Goal: Complete application form

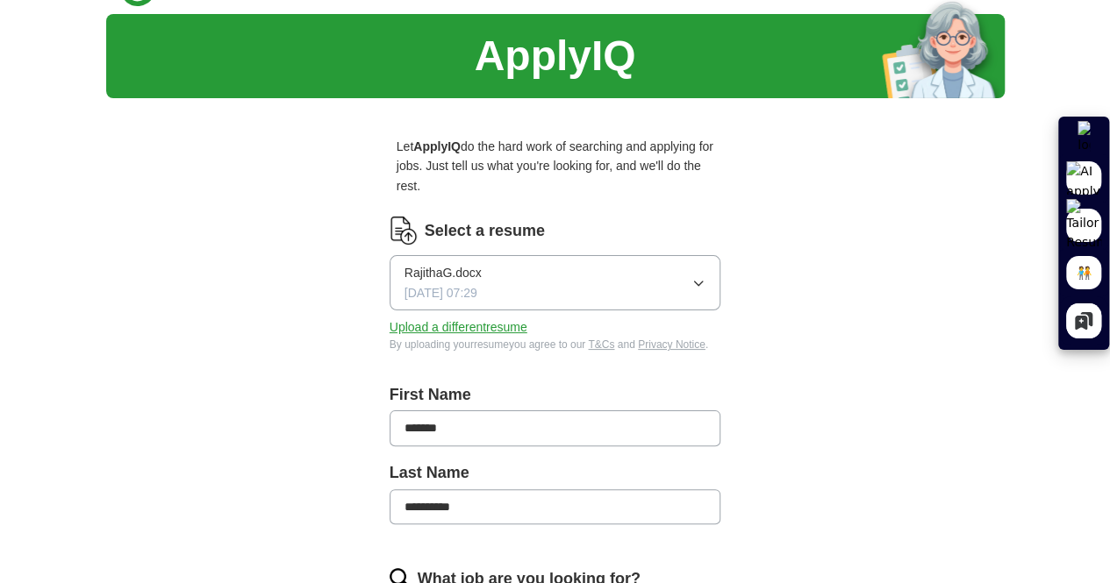
scroll to position [83, 0]
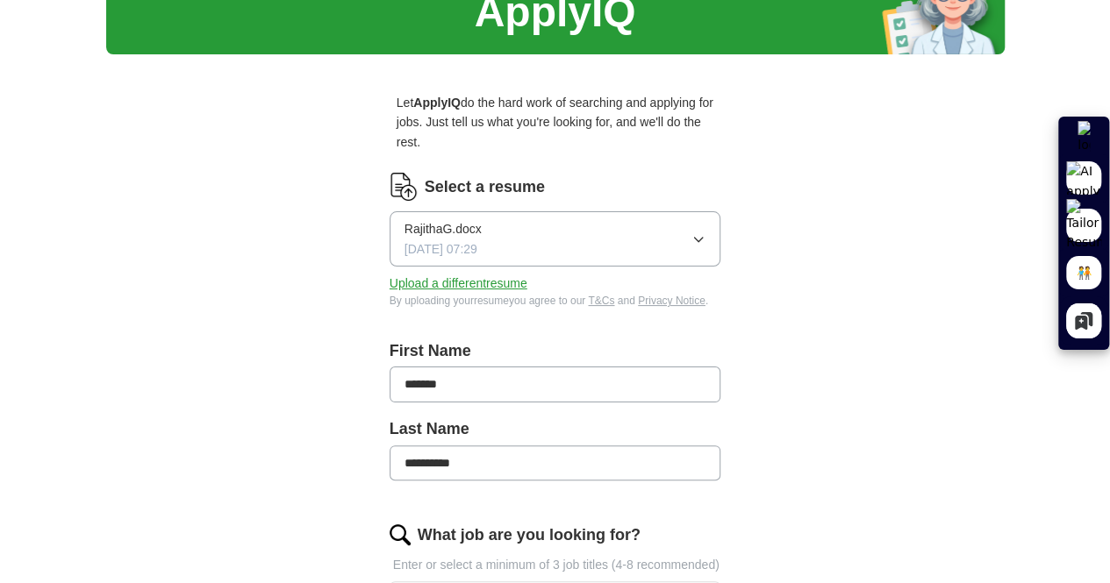
click at [721, 225] on button "RajithaG.docx [DATE] 07:29" at bounding box center [556, 238] width 332 height 55
click at [471, 274] on button "Upload a different resume" at bounding box center [459, 283] width 138 height 19
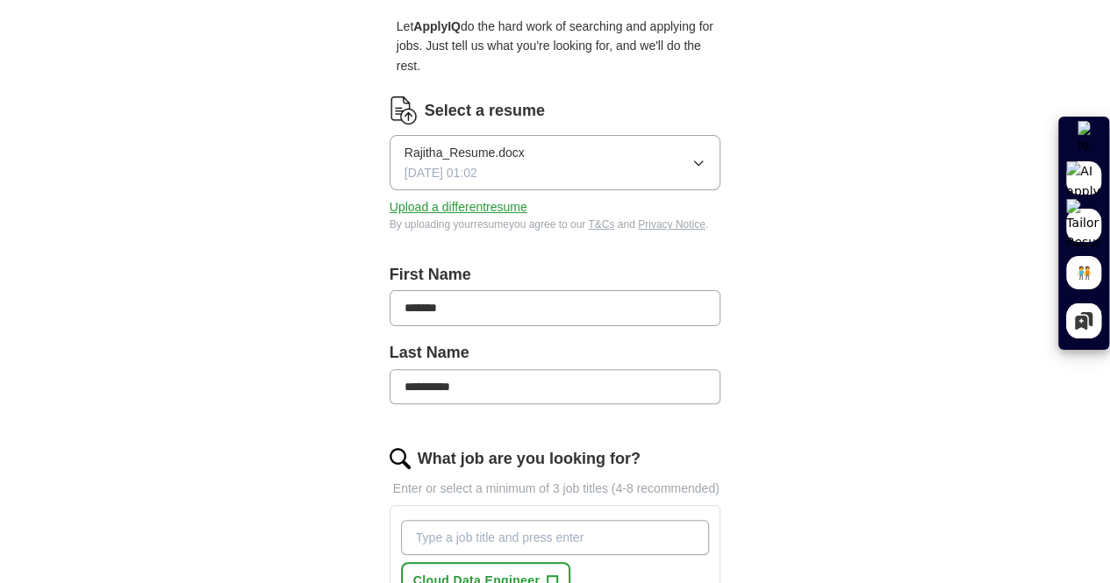
scroll to position [166, 0]
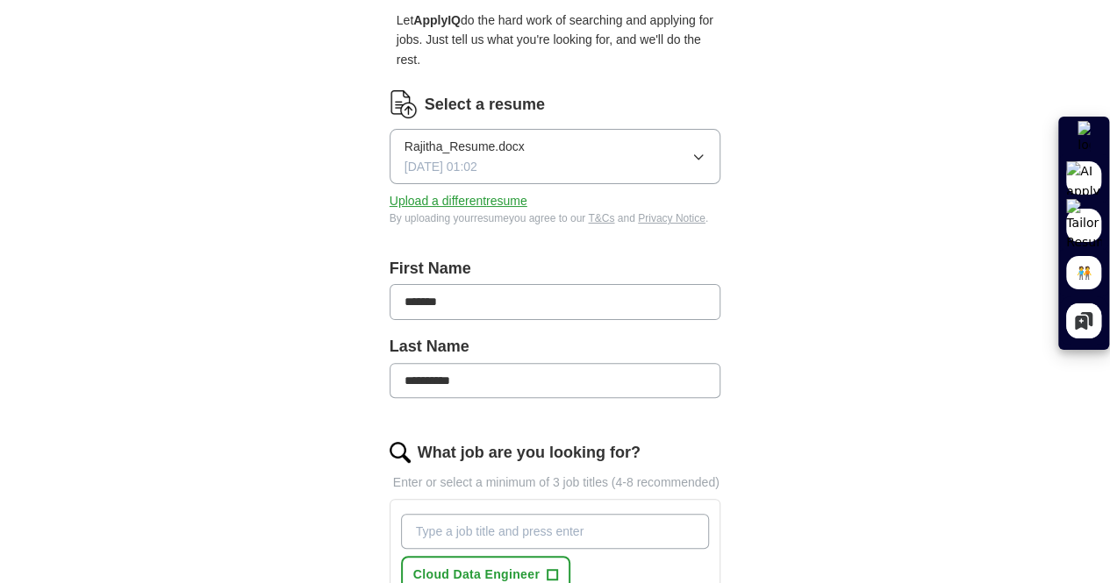
click at [390, 363] on input "**********" at bounding box center [556, 380] width 332 height 35
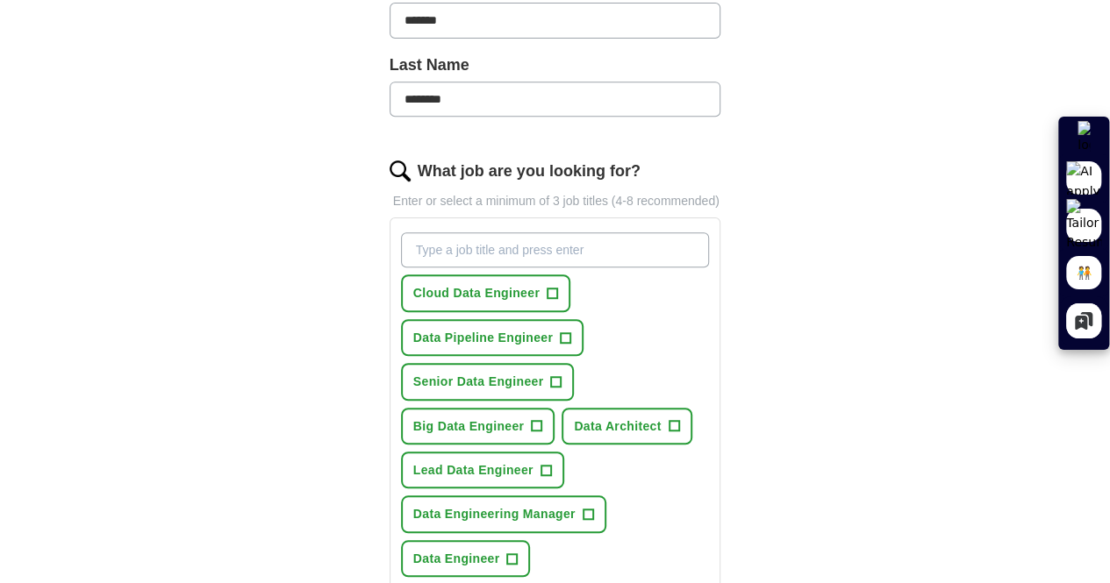
scroll to position [454, 0]
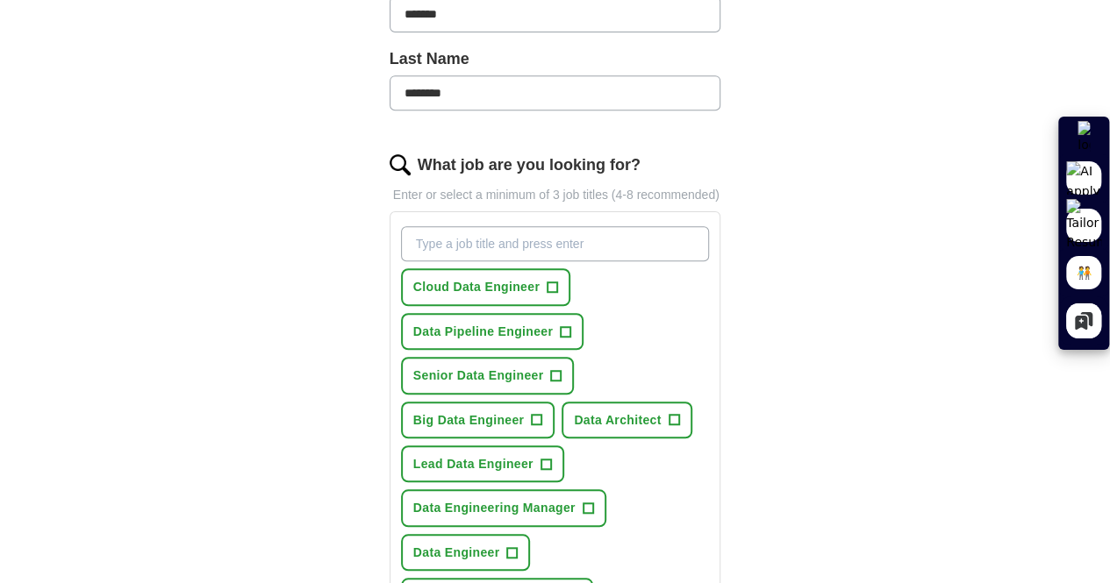
type input "********"
click at [547, 281] on span "+" at bounding box center [552, 288] width 11 height 14
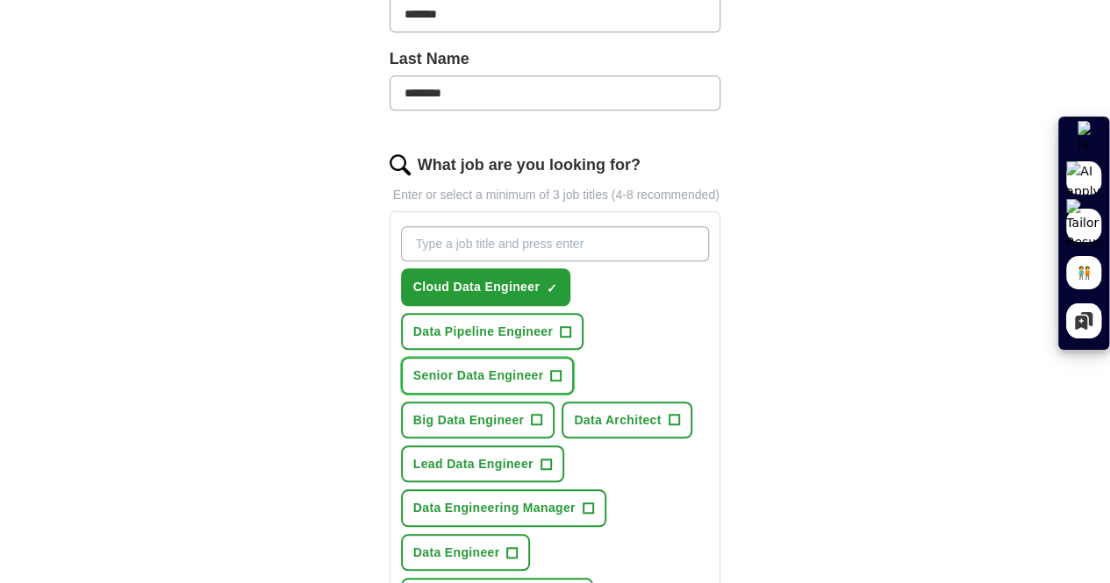
click at [551, 368] on span "+" at bounding box center [556, 375] width 11 height 14
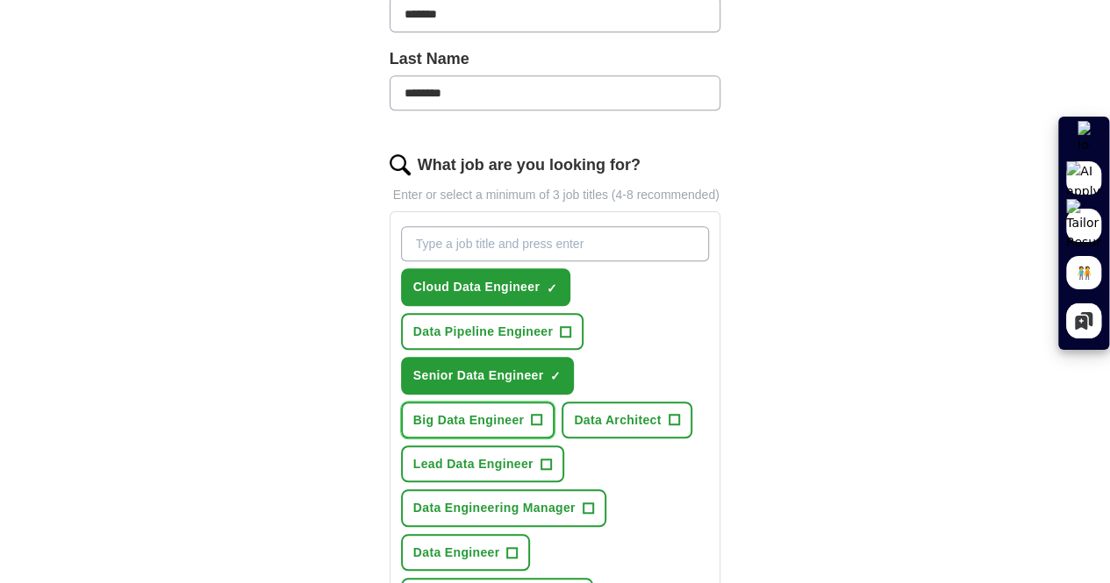
click at [542, 413] on span "+" at bounding box center [537, 420] width 11 height 14
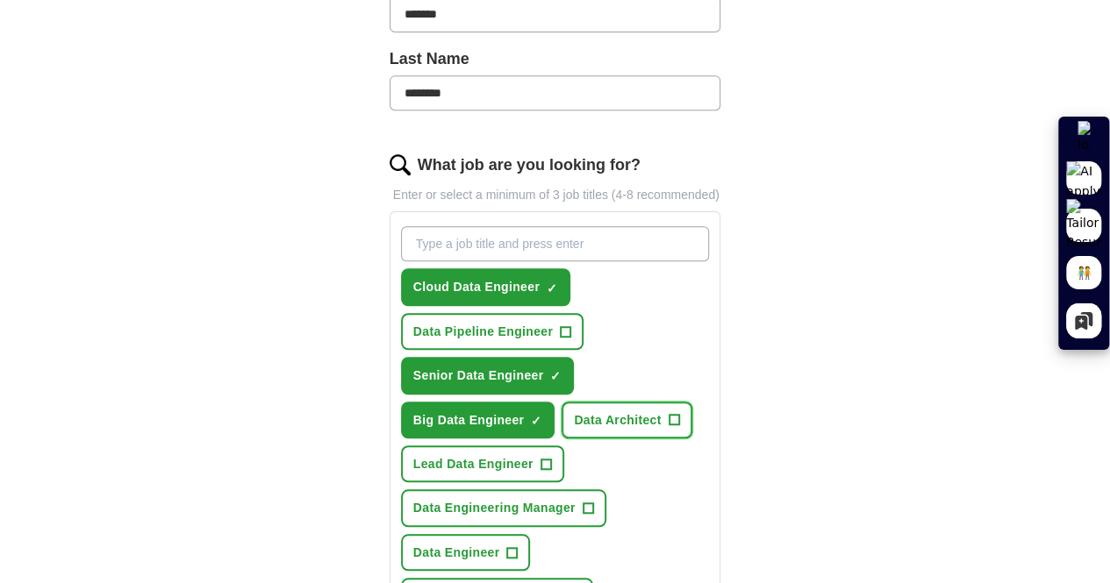
click at [669, 413] on span "+" at bounding box center [674, 420] width 11 height 14
click at [551, 457] on span "+" at bounding box center [545, 464] width 11 height 14
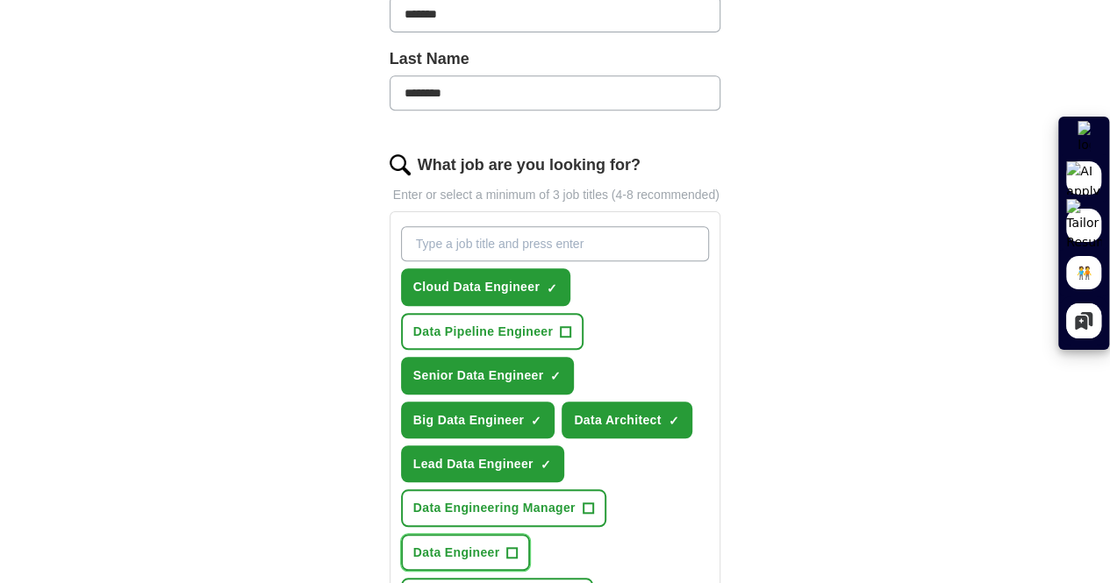
click at [518, 546] on span "+" at bounding box center [512, 553] width 11 height 14
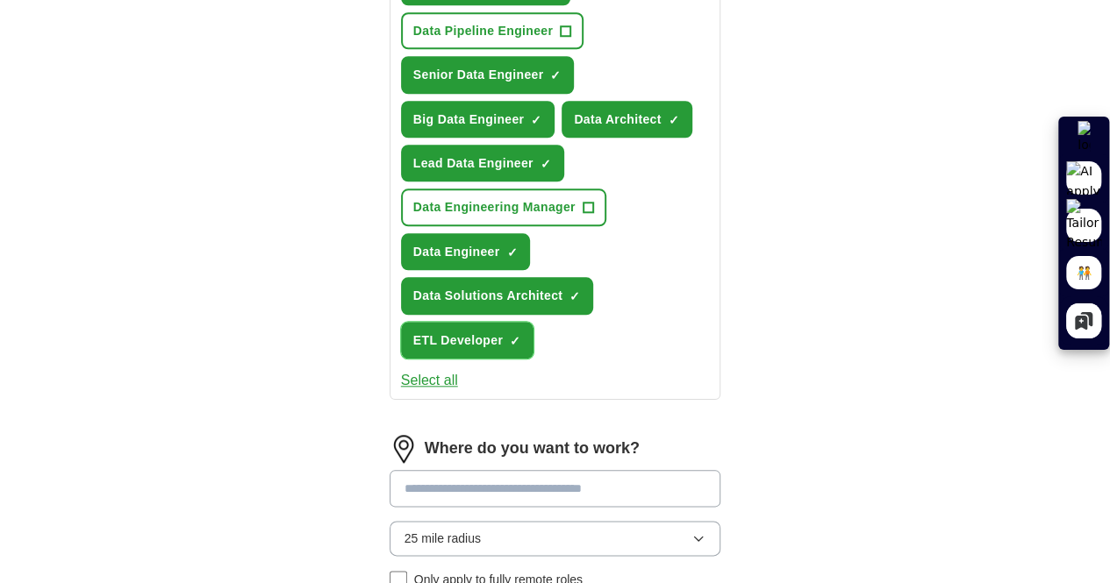
scroll to position [757, 0]
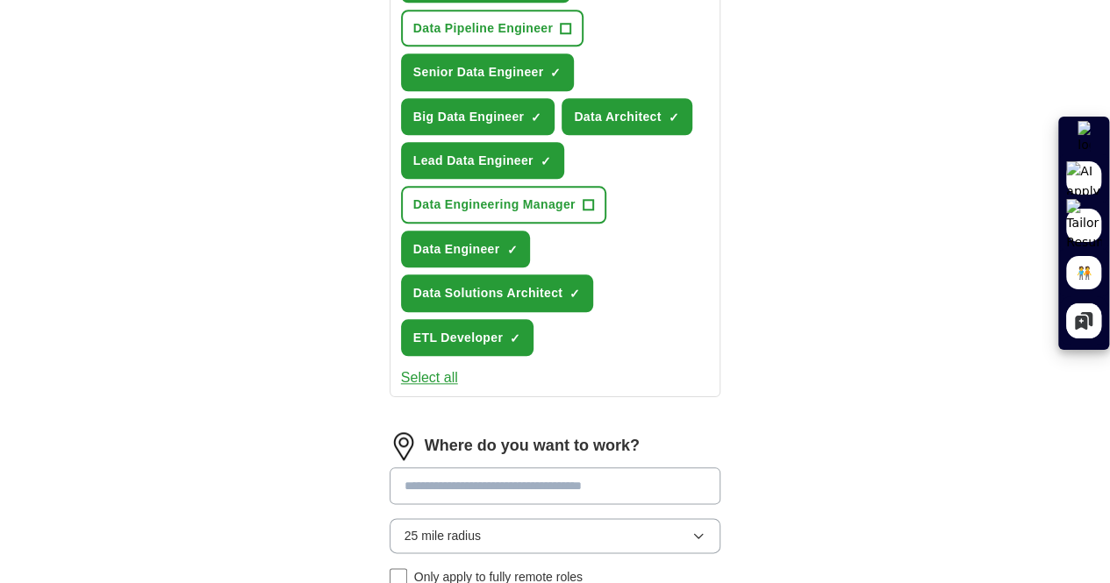
click at [463, 468] on input at bounding box center [556, 486] width 332 height 37
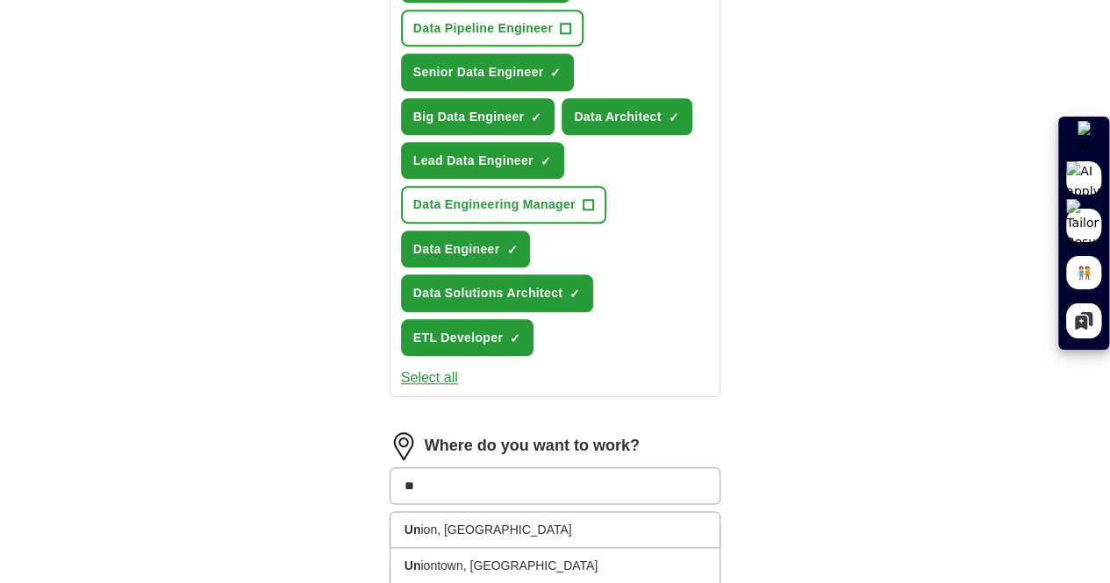
type input "*"
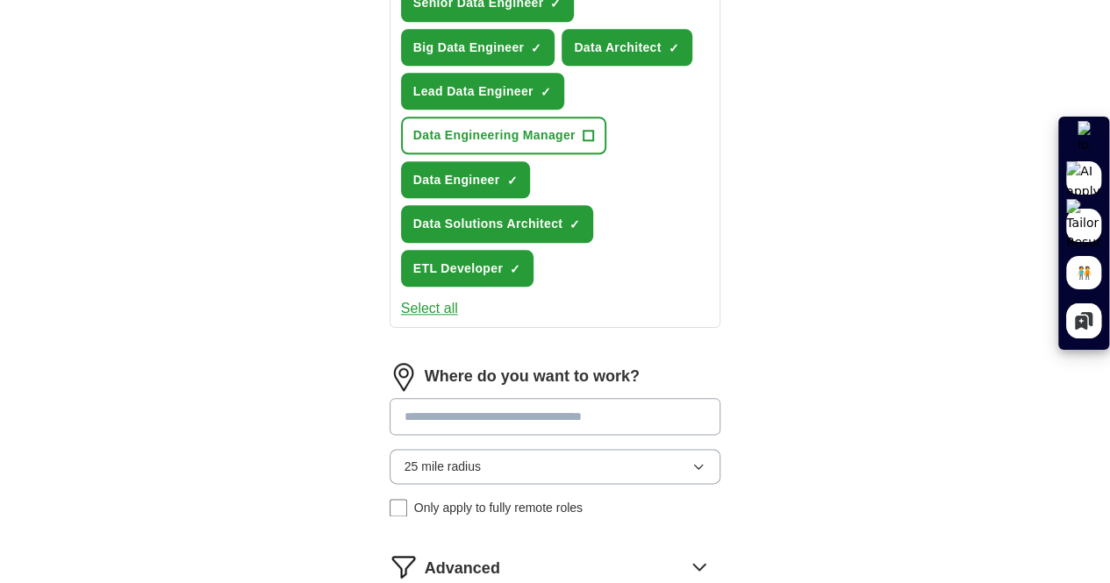
scroll to position [828, 0]
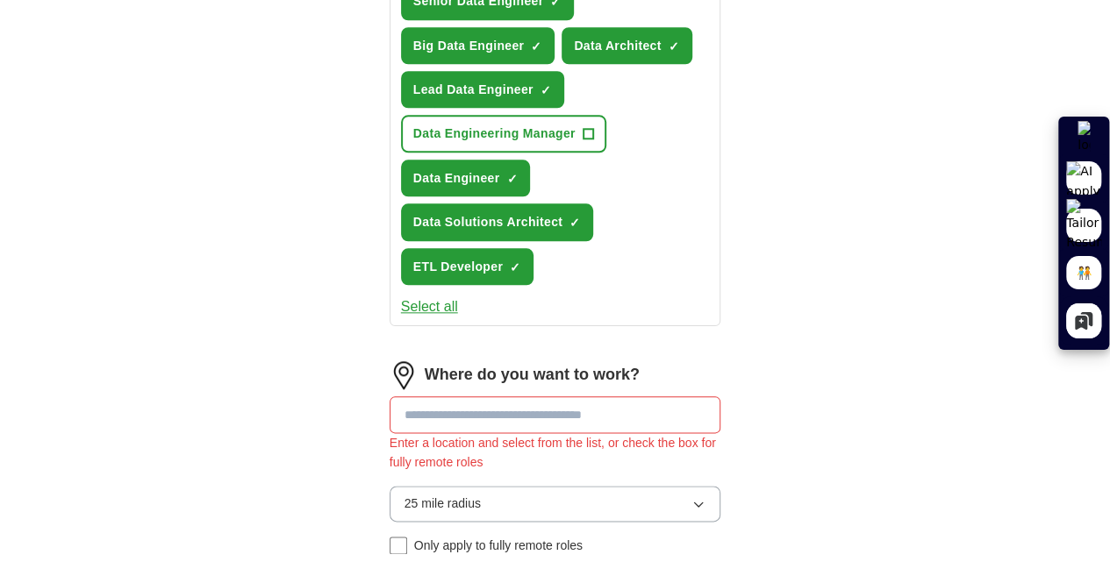
click at [518, 445] on form "Select a resume Rajitha_Resume.docx [DATE] 01:02 Upload a different resume By u…" at bounding box center [556, 74] width 332 height 1293
click at [536, 397] on input at bounding box center [556, 415] width 332 height 37
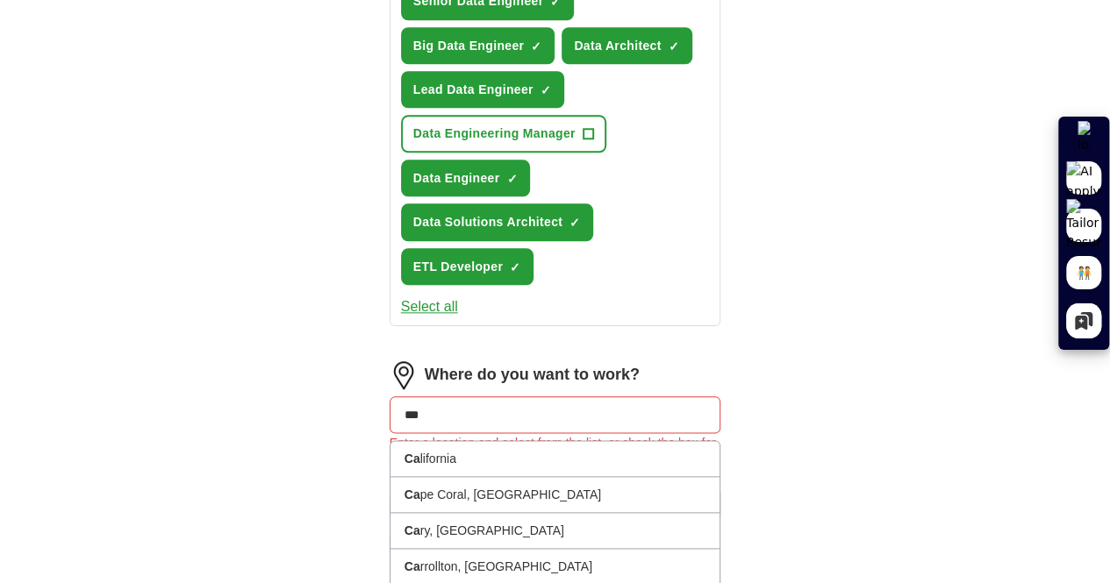
type input "****"
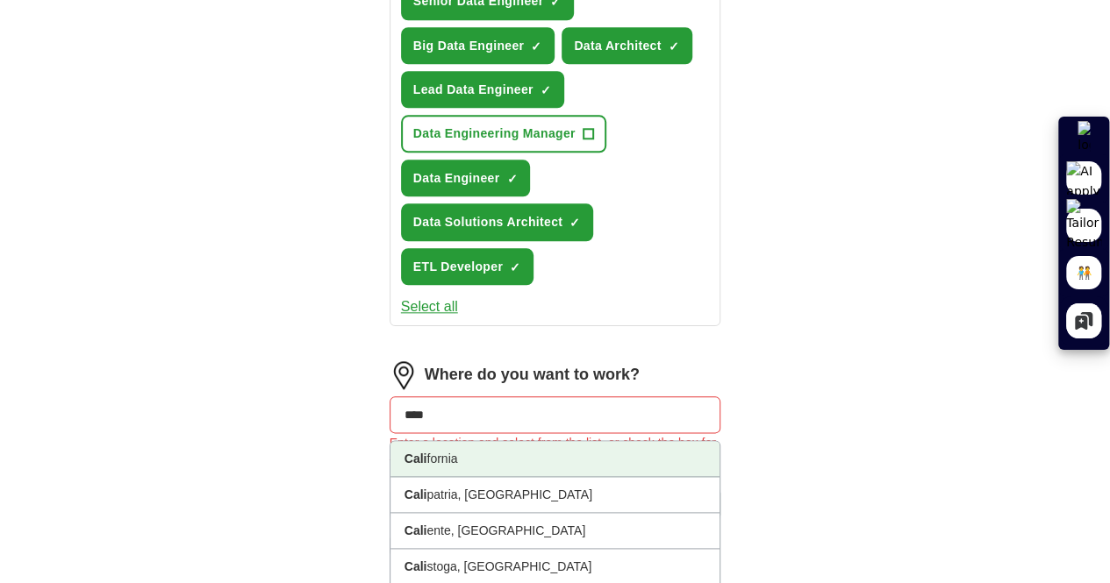
click at [398, 441] on li "Cali fornia" at bounding box center [555, 459] width 330 height 36
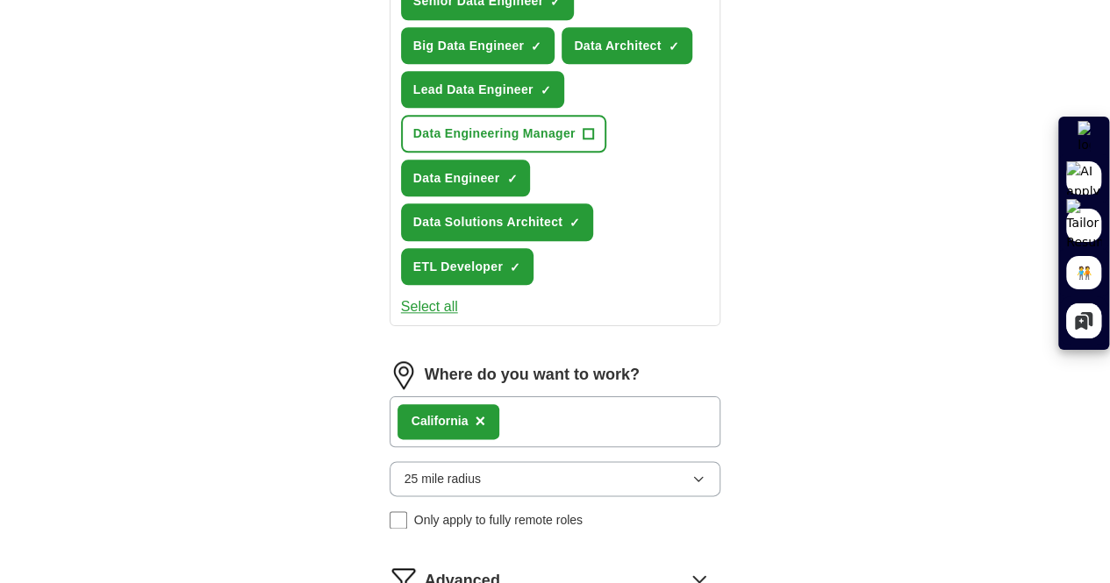
click at [506, 397] on div "Cali fornia ×" at bounding box center [556, 422] width 332 height 51
click at [488, 397] on div "Cali fornia ×" at bounding box center [556, 422] width 332 height 51
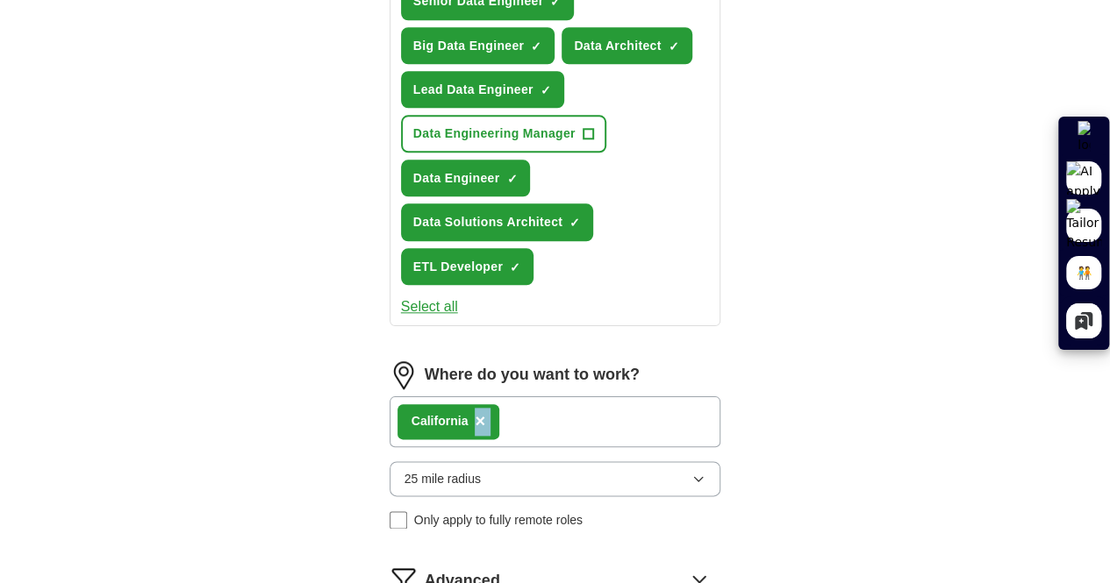
click at [488, 397] on div "Cali fornia ×" at bounding box center [556, 422] width 332 height 51
click at [513, 397] on div "Cali fornia ×" at bounding box center [556, 422] width 332 height 51
click at [721, 461] on button "25 mile radius" at bounding box center [556, 478] width 332 height 35
click at [482, 397] on div "Cali fornia ×" at bounding box center [556, 422] width 332 height 51
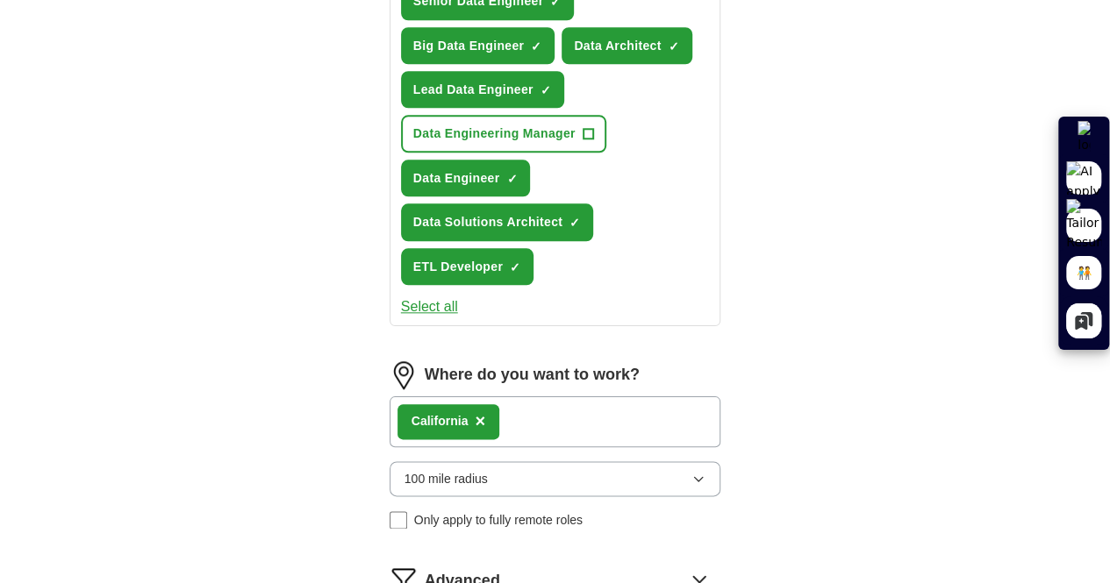
click at [497, 397] on div "Cali fornia ×" at bounding box center [556, 422] width 332 height 51
click at [518, 397] on div "Cali fornia ×" at bounding box center [556, 422] width 332 height 51
click at [458, 404] on div "Cali fornia ×" at bounding box center [448, 421] width 102 height 35
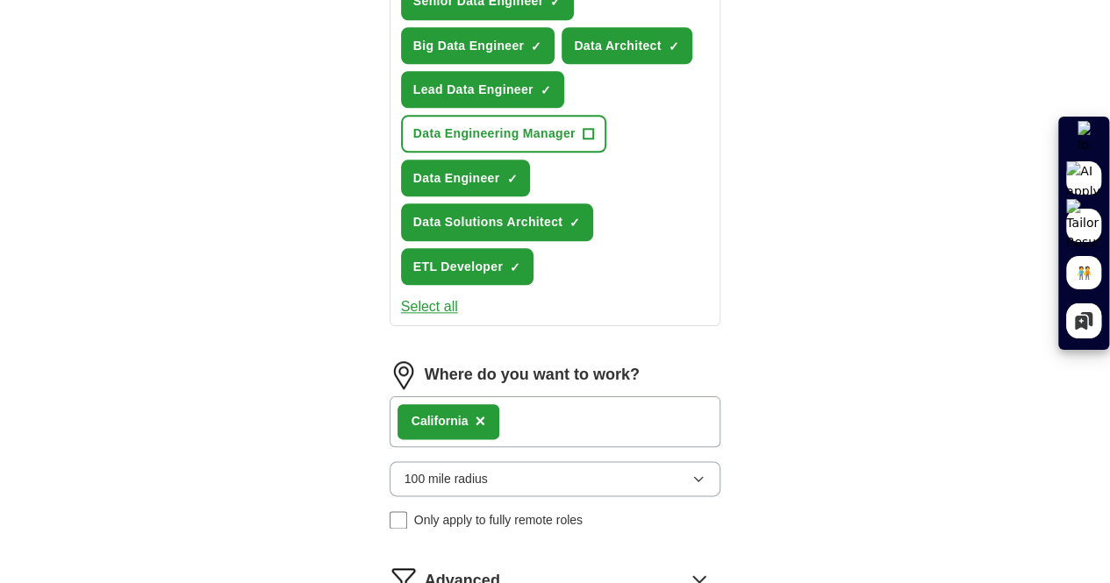
click at [397, 404] on div "Cali fornia ×" at bounding box center [448, 421] width 102 height 35
click at [342, 231] on div "Let ApplyIQ do the hard work of searching and applying for jobs. Just tell us w…" at bounding box center [555, 23] width 449 height 1398
select select "**"
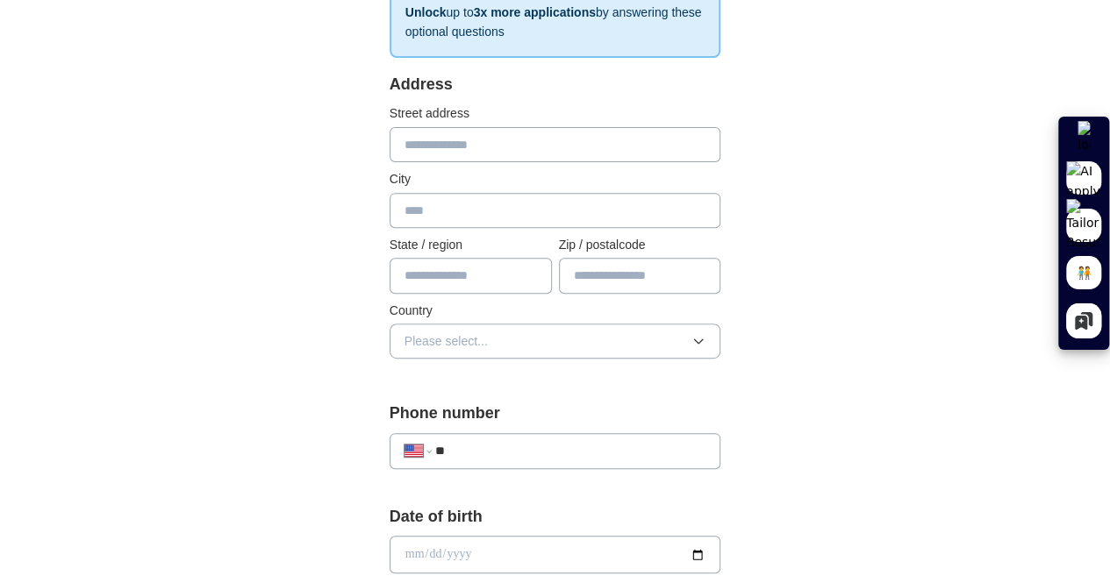
scroll to position [328, 0]
click at [408, 128] on input "text" at bounding box center [556, 143] width 332 height 35
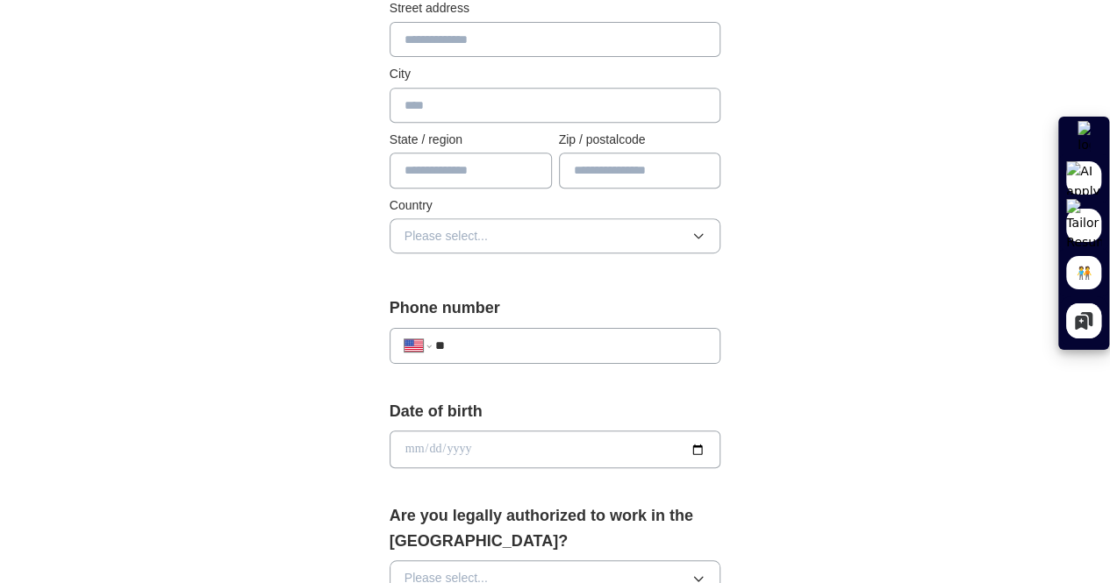
click at [435, 336] on input "**" at bounding box center [570, 345] width 271 height 19
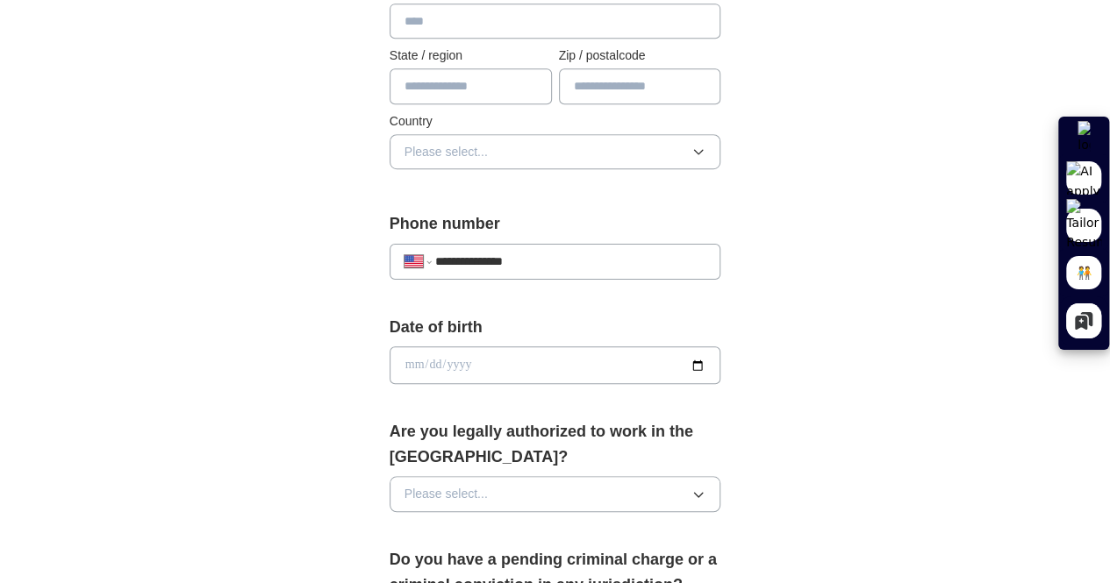
scroll to position [550, 0]
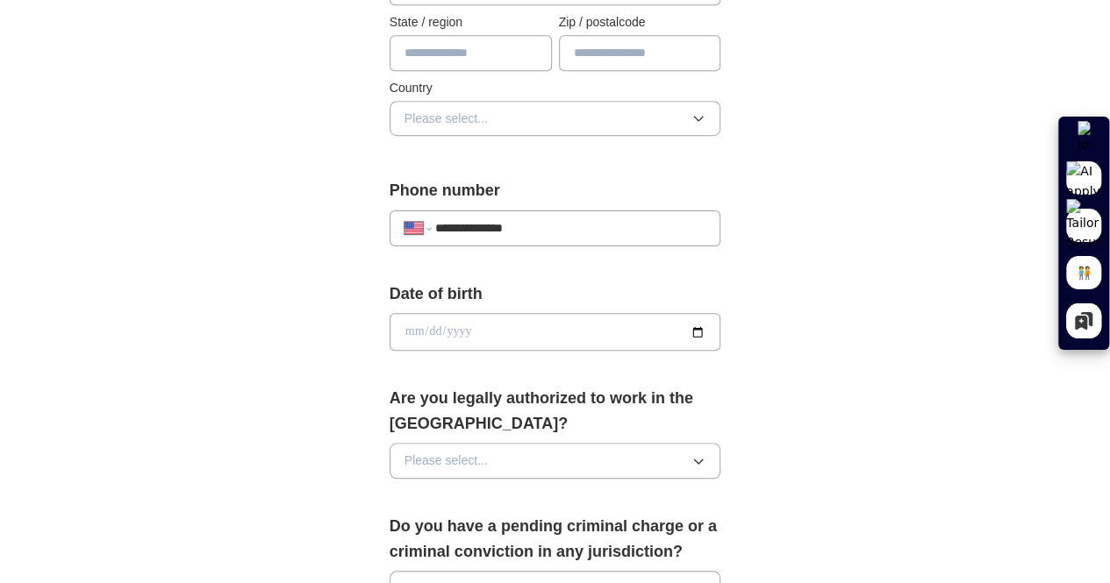
type input "**********"
click at [557, 443] on button "Please select..." at bounding box center [556, 460] width 332 height 35
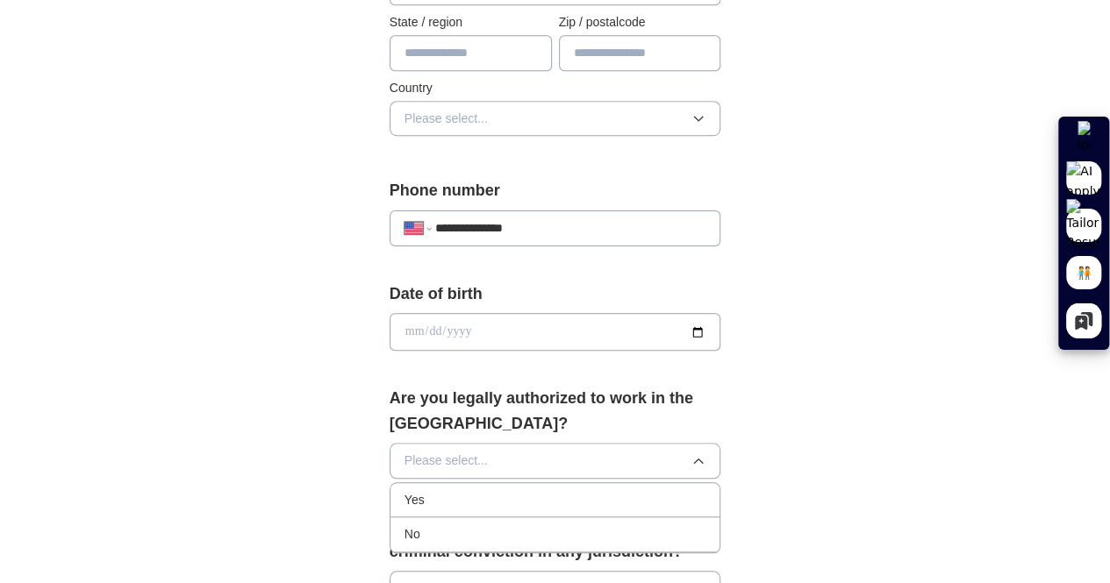
click at [433, 490] on div "Yes" at bounding box center [555, 499] width 302 height 19
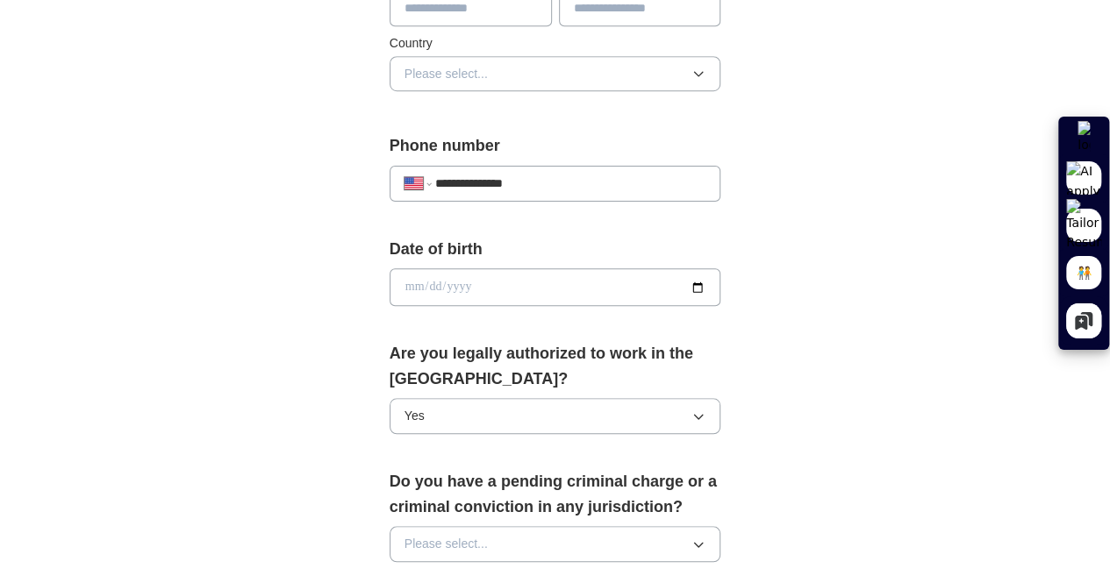
scroll to position [597, 0]
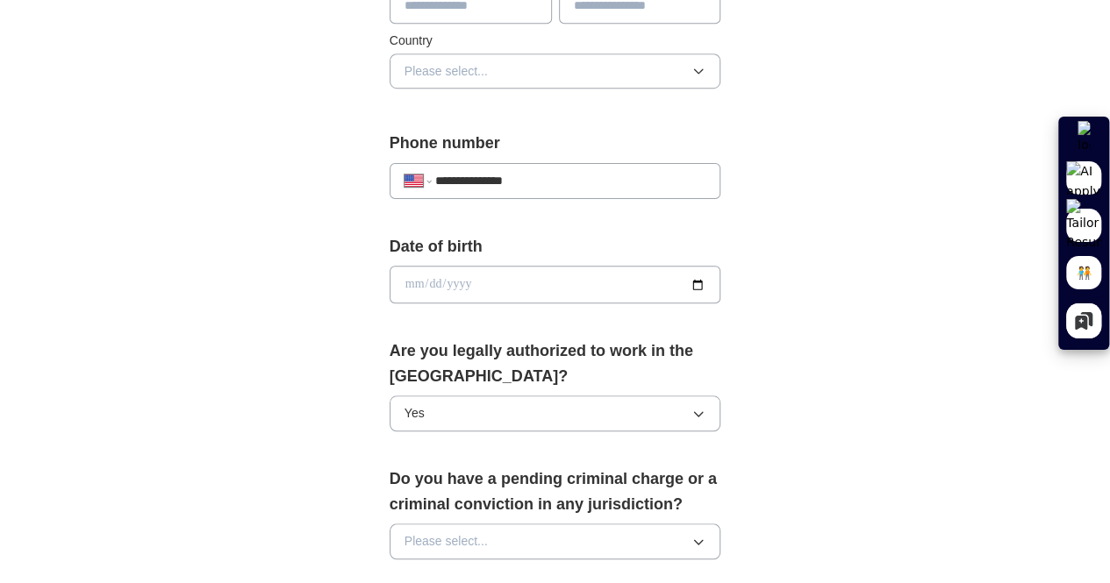
click at [453, 524] on button "Please select..." at bounding box center [556, 541] width 332 height 35
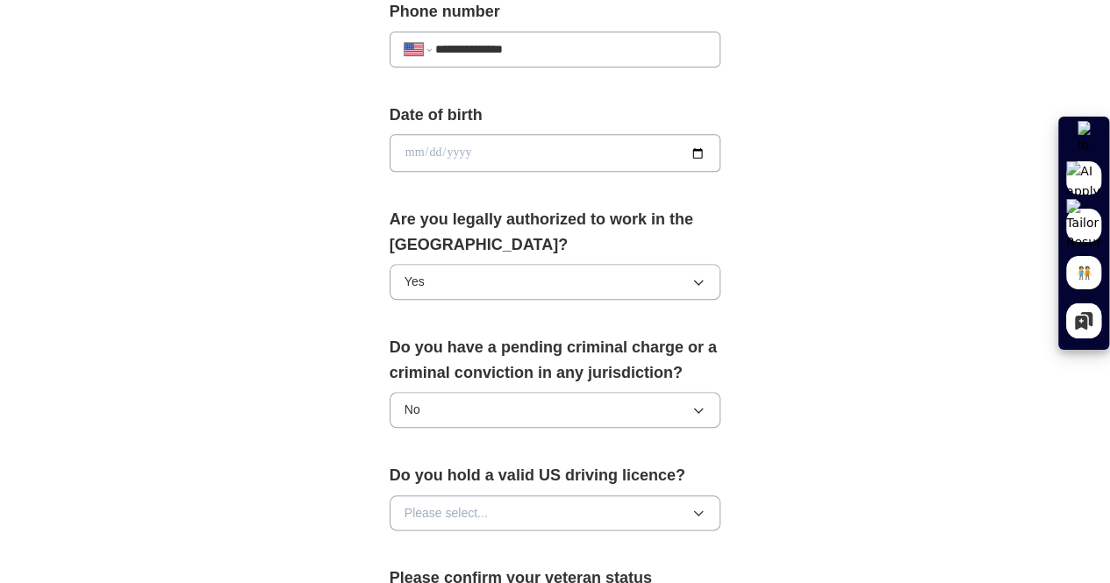
scroll to position [731, 0]
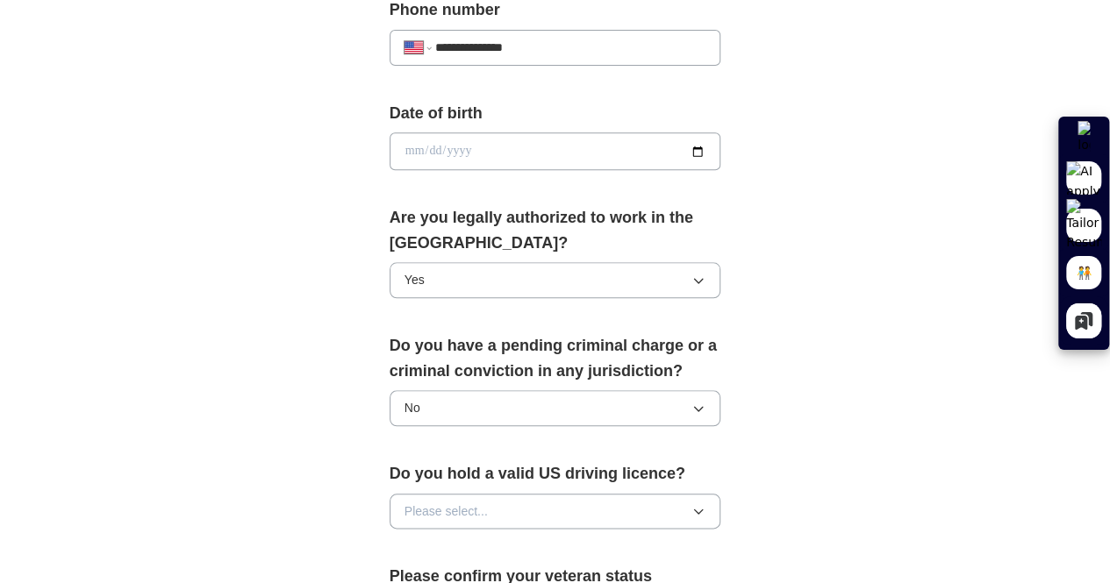
click at [427, 494] on button "Please select..." at bounding box center [556, 511] width 332 height 35
click at [404, 540] on div "Yes" at bounding box center [555, 549] width 302 height 19
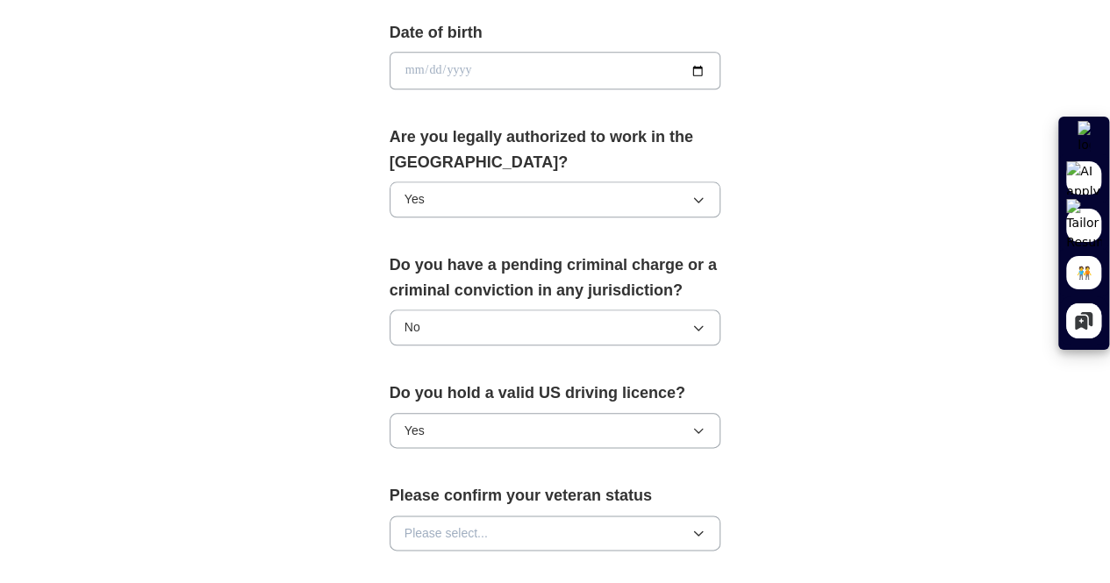
scroll to position [813, 0]
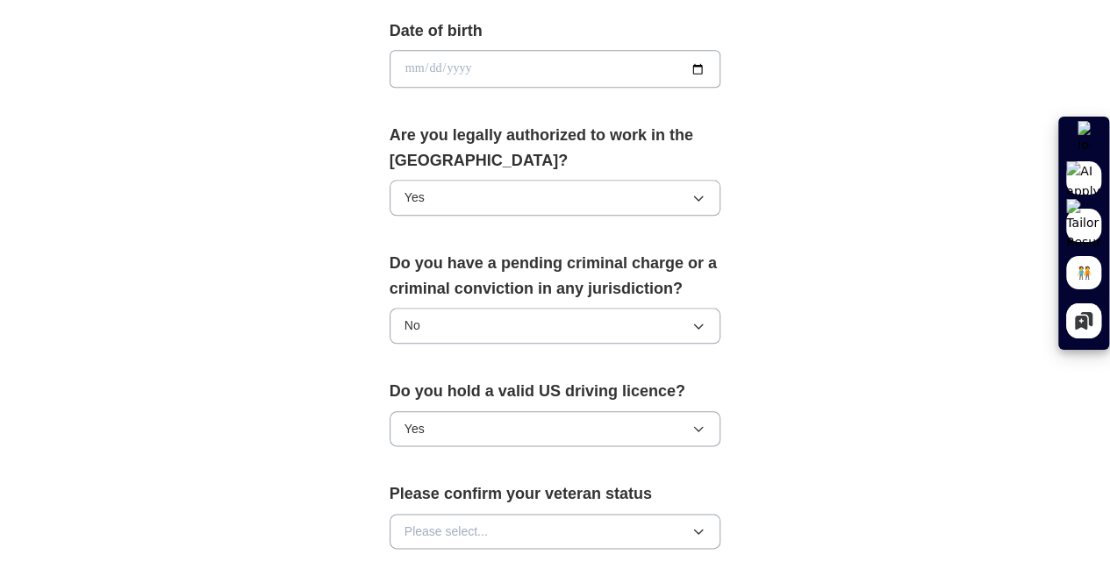
click at [414, 522] on span "Please select..." at bounding box center [445, 531] width 83 height 19
click at [433, 561] on span "Not applicable" at bounding box center [443, 570] width 78 height 19
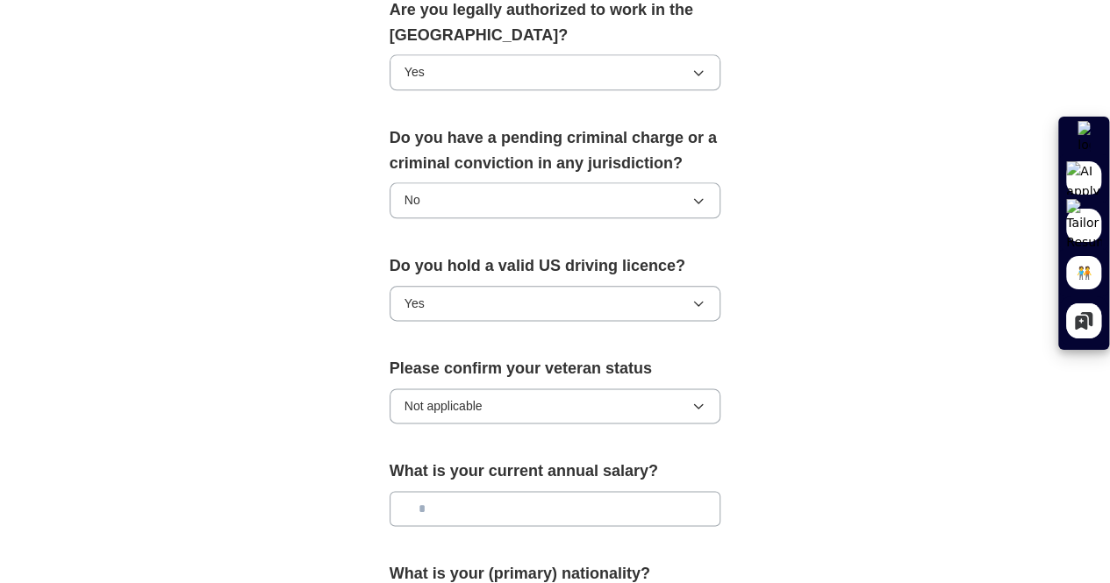
scroll to position [940, 0]
click at [415, 490] on input "text" at bounding box center [556, 507] width 332 height 35
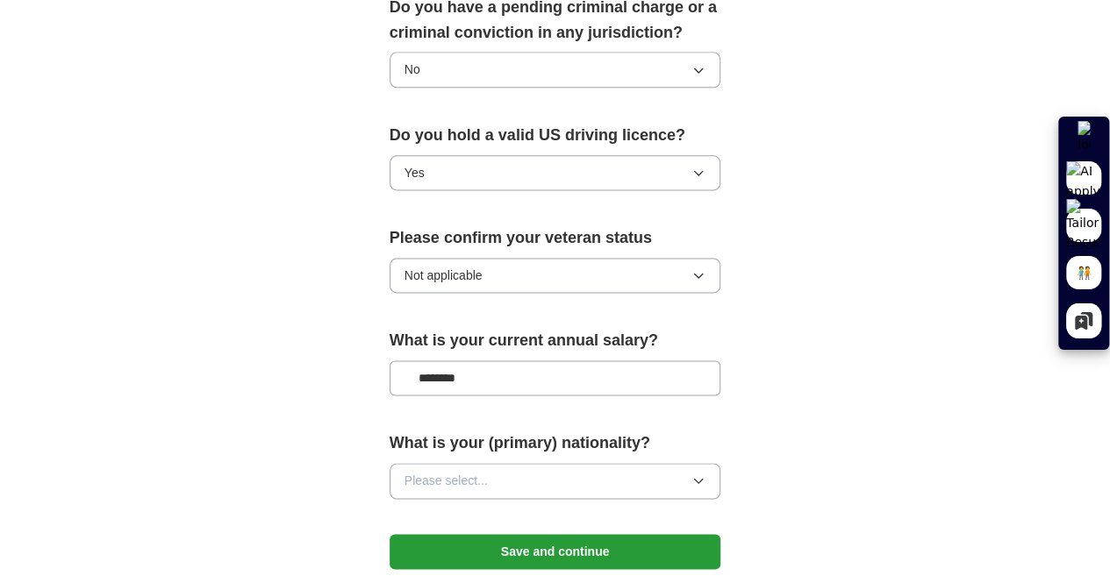
scroll to position [1087, 0]
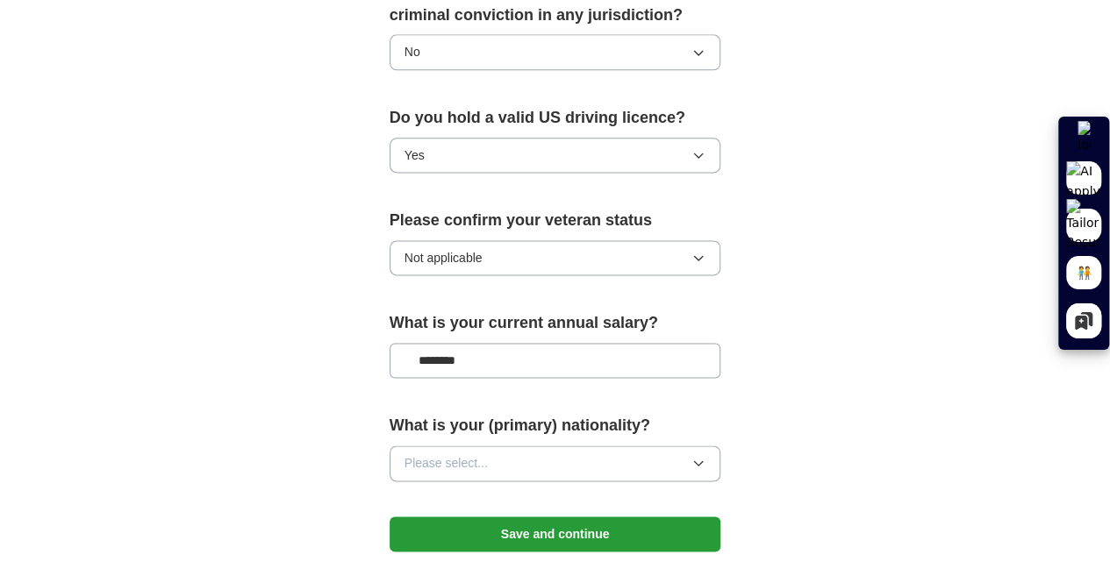
type input "********"
click at [433, 454] on span "Please select..." at bounding box center [445, 463] width 83 height 19
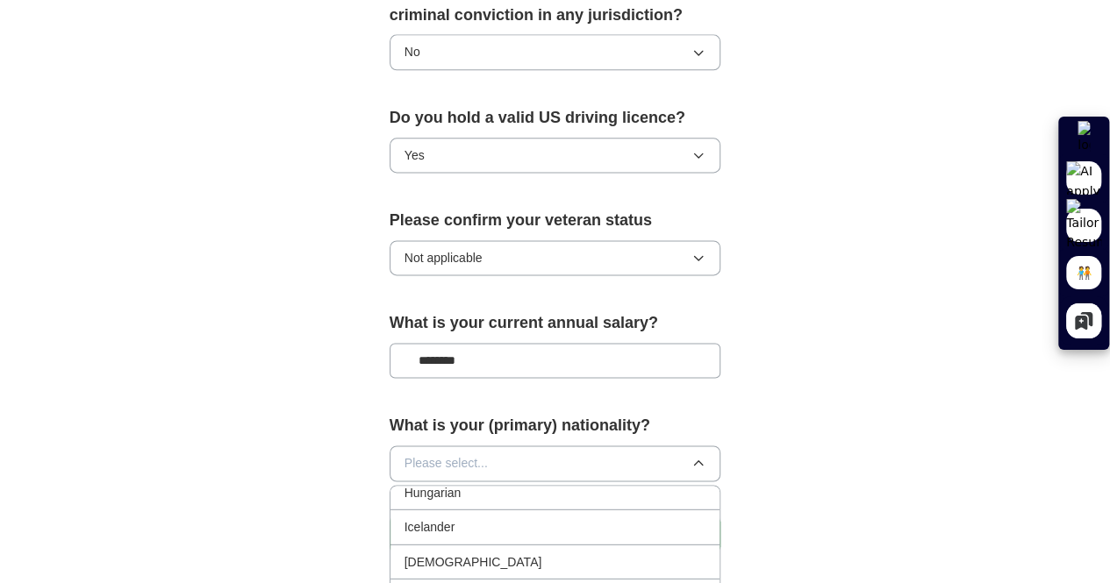
scroll to position [2707, 0]
click at [440, 551] on div "[DEMOGRAPHIC_DATA]" at bounding box center [555, 560] width 302 height 19
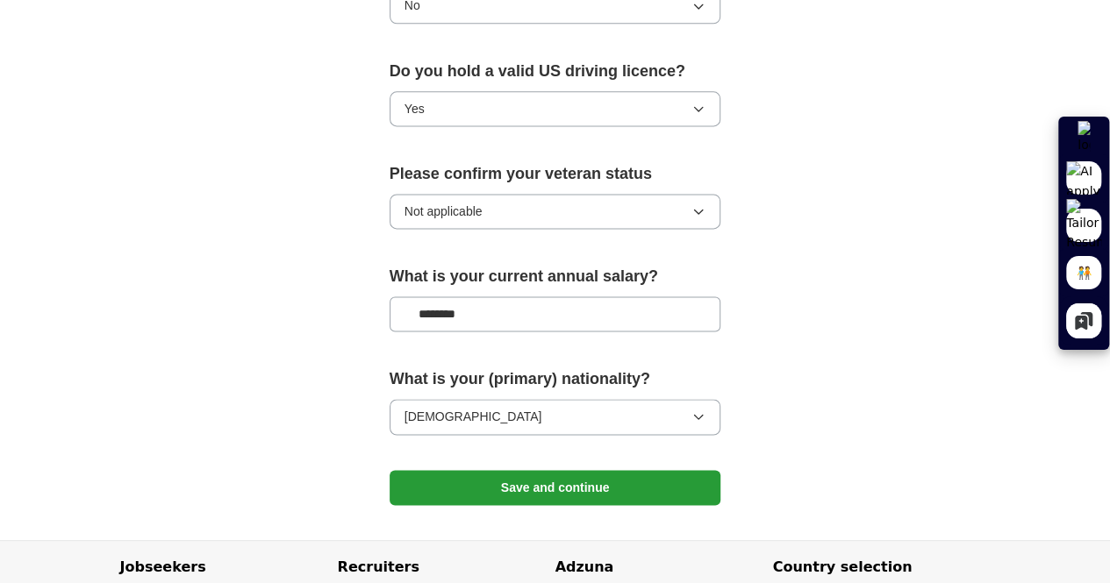
scroll to position [1134, 0]
click at [494, 469] on button "Save and continue" at bounding box center [556, 486] width 332 height 35
